Goal: Check status: Check status

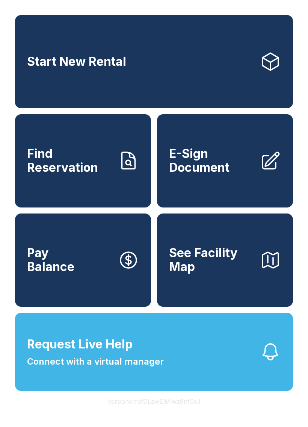
click at [89, 161] on span "Find Reservation" at bounding box center [69, 160] width 85 height 27
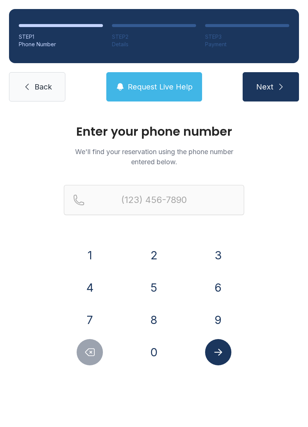
click at [219, 250] on button "3" at bounding box center [218, 255] width 26 height 26
click at [153, 356] on button "0" at bounding box center [154, 352] width 26 height 26
click at [86, 294] on button "4" at bounding box center [90, 287] width 26 height 26
click at [226, 319] on button "9" at bounding box center [218, 320] width 26 height 26
click at [156, 290] on button "5" at bounding box center [154, 287] width 26 height 26
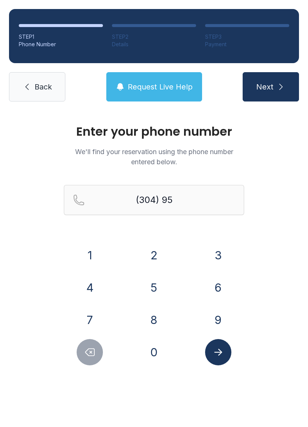
click at [145, 252] on button "2" at bounding box center [154, 255] width 26 height 26
click at [222, 319] on button "9" at bounding box center [218, 320] width 26 height 26
click at [156, 350] on button "0" at bounding box center [154, 352] width 26 height 26
click at [83, 247] on button "1" at bounding box center [90, 255] width 26 height 26
click at [226, 281] on button "6" at bounding box center [218, 287] width 26 height 26
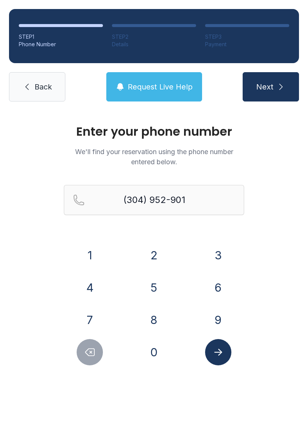
type input "[PHONE_NUMBER]"
click at [226, 352] on button "Submit lookup form" at bounding box center [218, 352] width 26 height 26
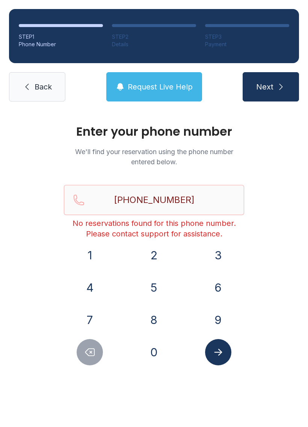
click at [46, 88] on span "Back" at bounding box center [43, 87] width 17 height 11
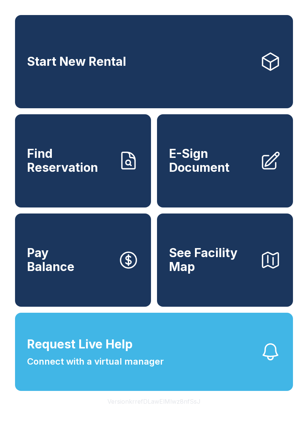
click at [79, 157] on span "Find Reservation" at bounding box center [69, 160] width 85 height 27
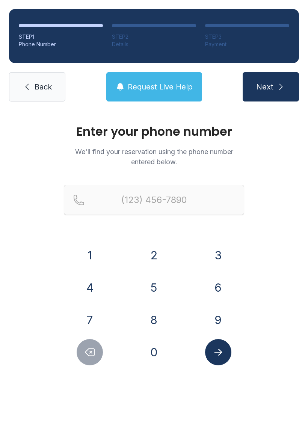
click at [222, 256] on button "3" at bounding box center [218, 255] width 26 height 26
click at [162, 352] on button "0" at bounding box center [154, 352] width 26 height 26
click at [91, 287] on button "4" at bounding box center [90, 287] width 26 height 26
click at [220, 324] on button "9" at bounding box center [218, 320] width 26 height 26
click at [158, 288] on button "5" at bounding box center [154, 287] width 26 height 26
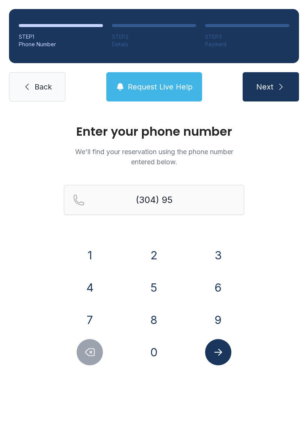
click at [152, 249] on button "2" at bounding box center [154, 255] width 26 height 26
click at [218, 312] on button "9" at bounding box center [218, 320] width 26 height 26
click at [160, 354] on button "0" at bounding box center [154, 352] width 26 height 26
click at [92, 253] on button "1" at bounding box center [90, 255] width 26 height 26
click at [224, 294] on button "6" at bounding box center [218, 287] width 26 height 26
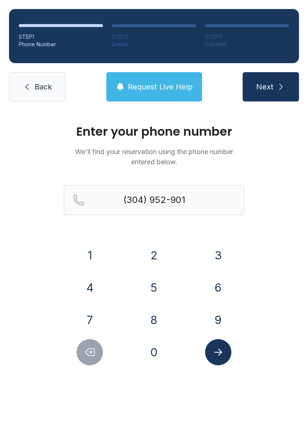
type input "[PHONE_NUMBER]"
click at [218, 347] on icon "Submit lookup form" at bounding box center [218, 352] width 11 height 11
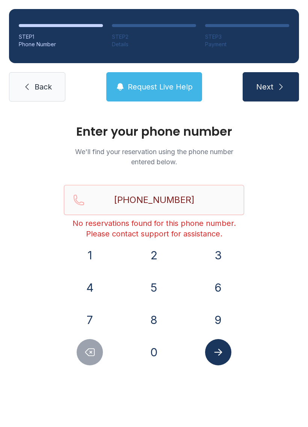
click at [263, 85] on span "Next" at bounding box center [264, 87] width 17 height 11
click at [269, 75] on button "Next" at bounding box center [271, 86] width 56 height 29
click at [43, 80] on link "Back" at bounding box center [37, 86] width 56 height 29
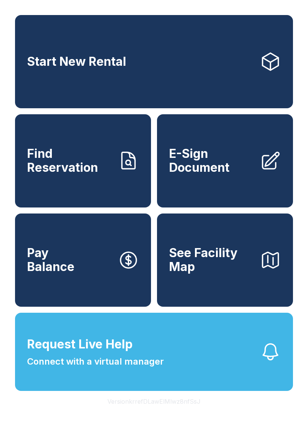
click at [154, 389] on button "Request Live Help Connect with a virtual manager" at bounding box center [154, 352] width 278 height 78
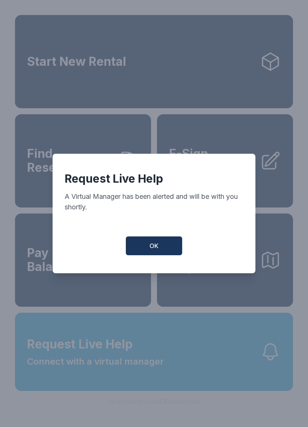
click at [147, 245] on button "OK" at bounding box center [154, 245] width 56 height 19
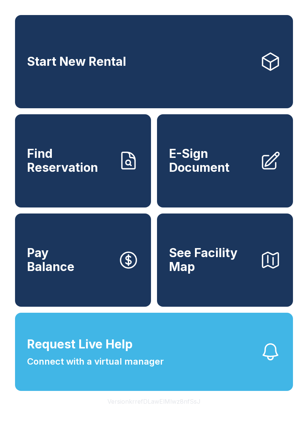
click at [205, 374] on button "Request Live Help Connect with a virtual manager" at bounding box center [154, 352] width 278 height 78
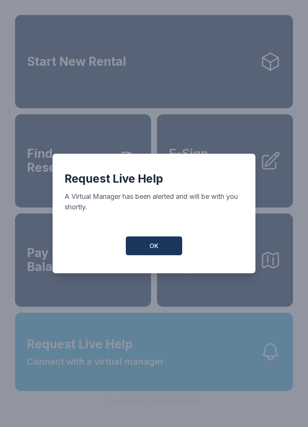
click at [151, 250] on span "OK" at bounding box center [154, 245] width 9 height 9
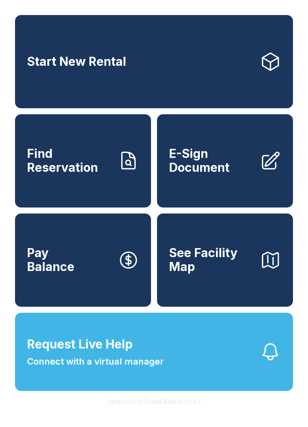
click at [165, 374] on button "Request Live Help Connect with a virtual manager" at bounding box center [154, 352] width 278 height 78
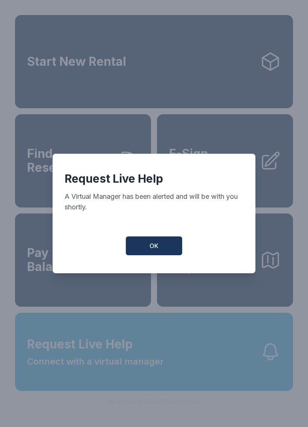
click at [157, 248] on span "OK" at bounding box center [154, 245] width 9 height 9
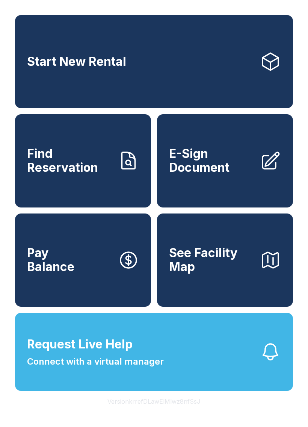
click at [161, 368] on span "Connect with a virtual manager" at bounding box center [95, 362] width 137 height 14
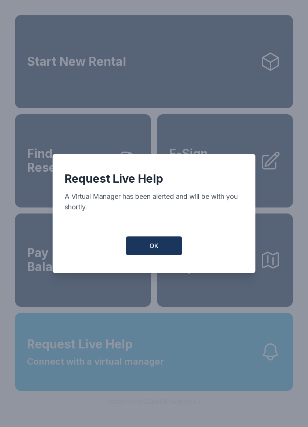
click at [167, 250] on button "OK" at bounding box center [154, 245] width 56 height 19
